Goal: Transaction & Acquisition: Purchase product/service

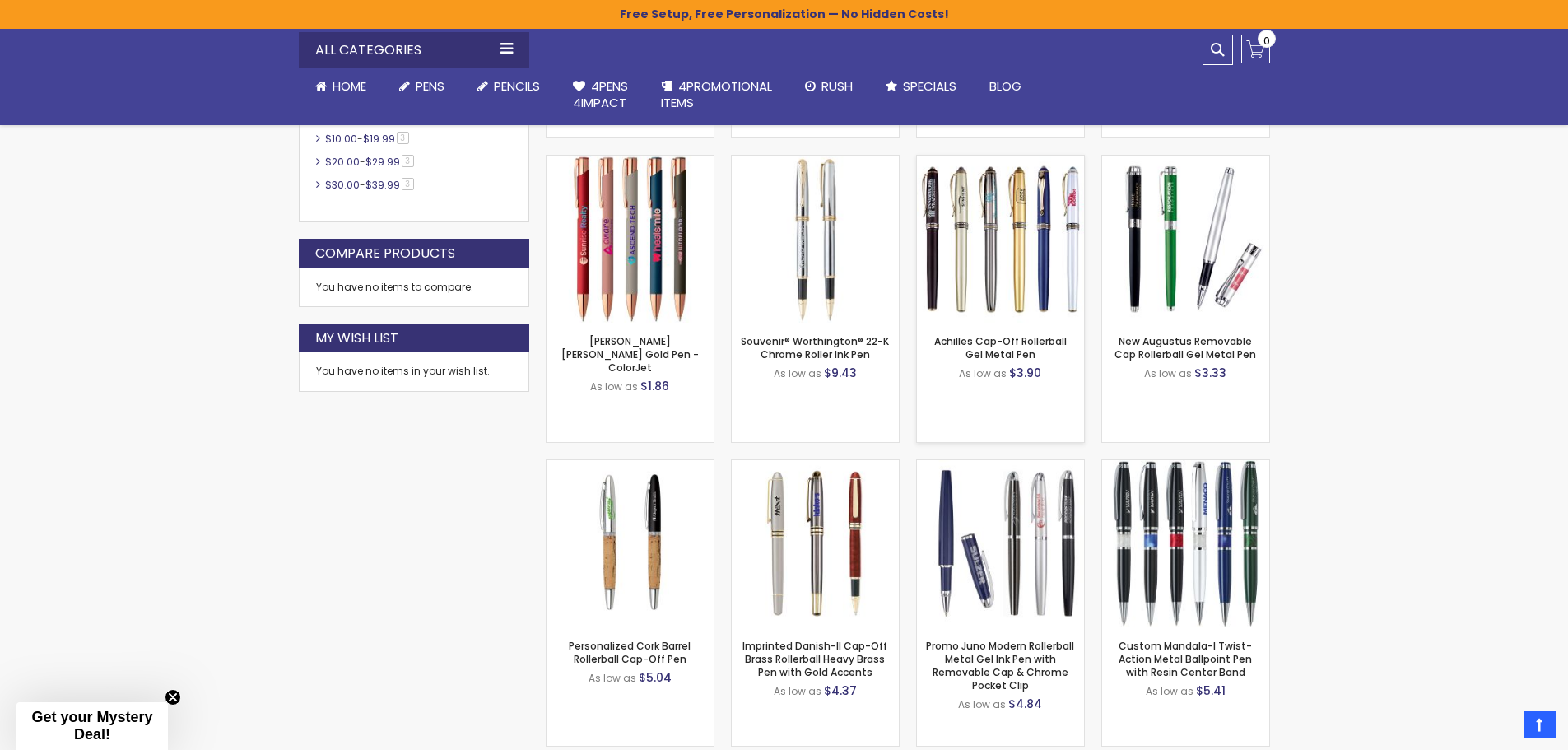
scroll to position [604, 0]
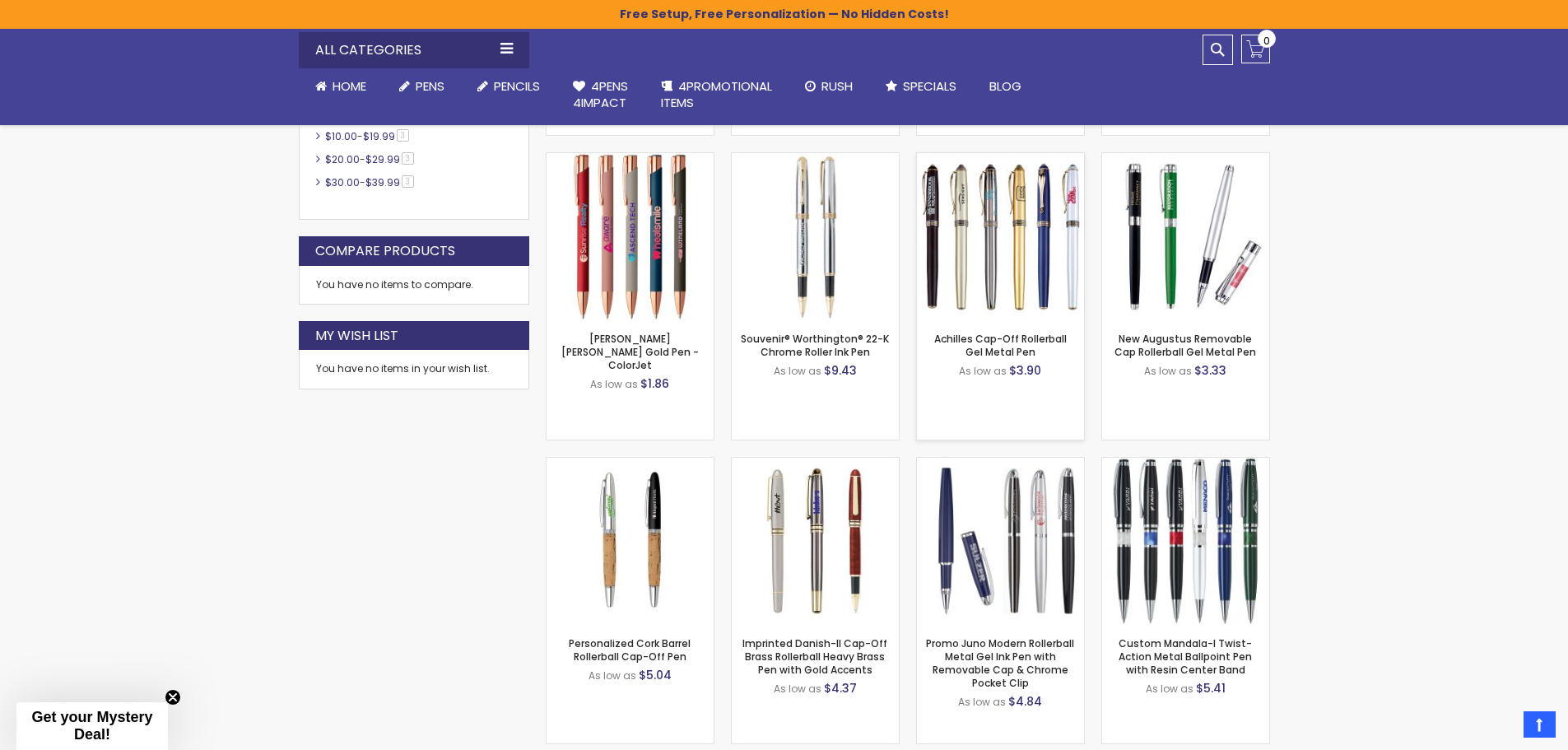
click at [959, 208] on img at bounding box center [1001, 236] width 168 height 168
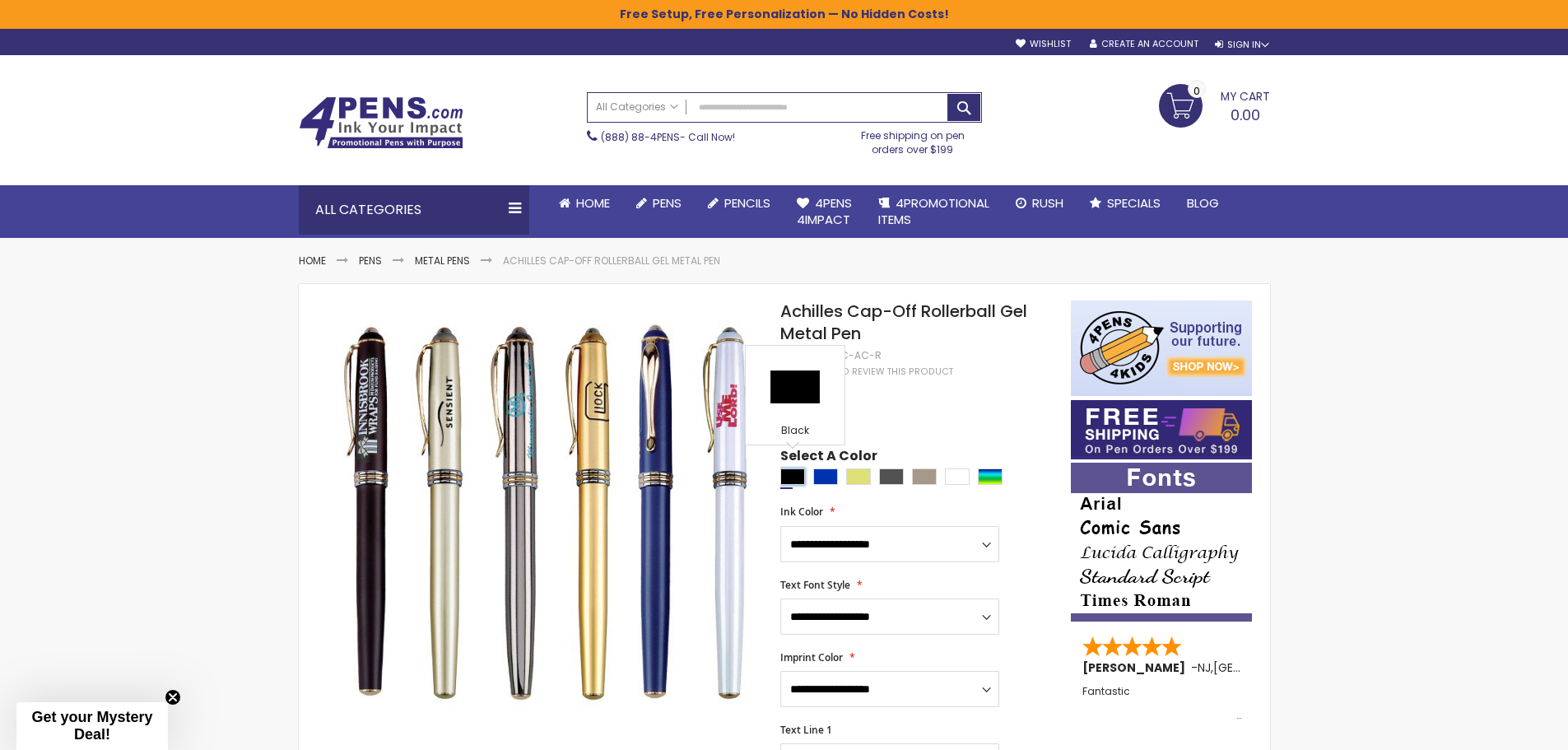
click at [795, 469] on div "Black" at bounding box center [793, 476] width 25 height 16
type input "****"
